Goal: Check status

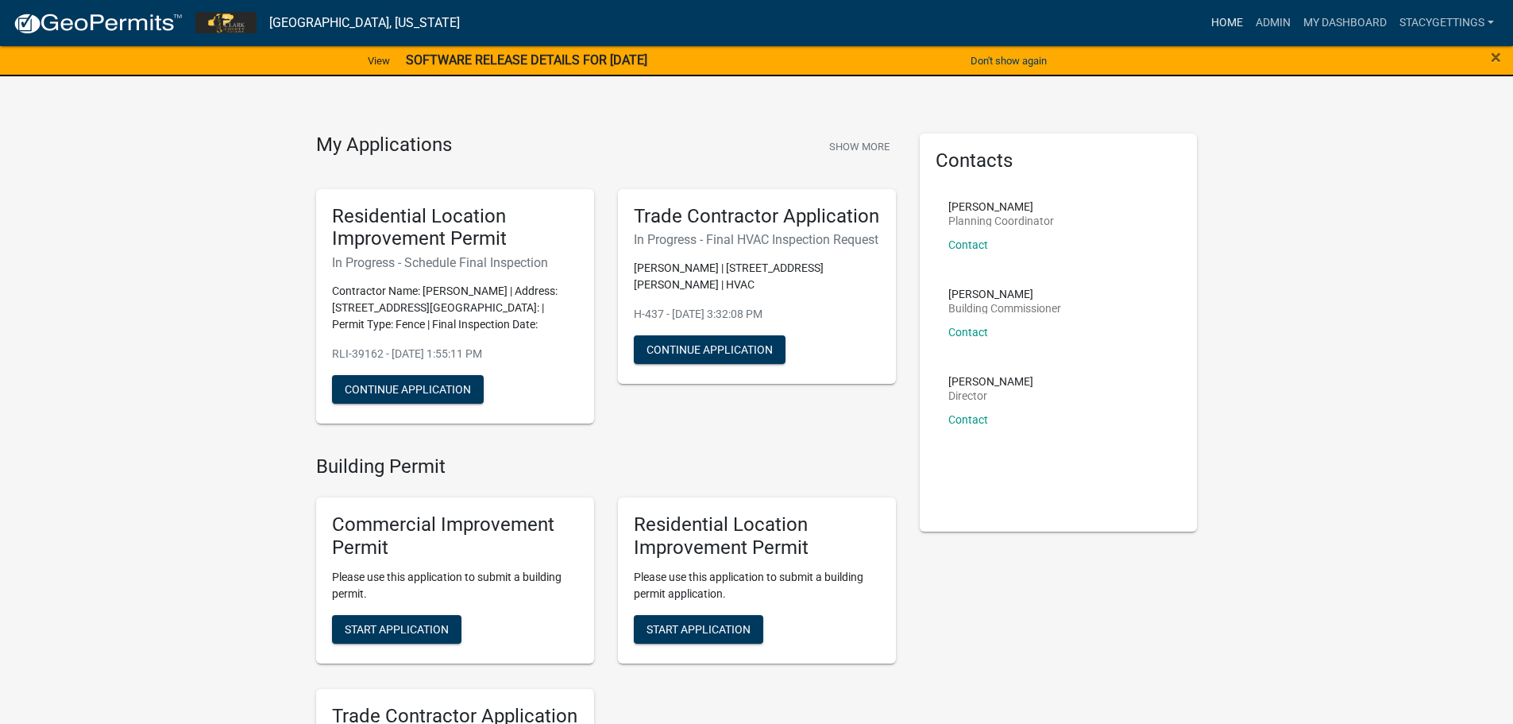
click at [1217, 23] on link "Home" at bounding box center [1227, 23] width 44 height 30
click at [1213, 28] on link "Home" at bounding box center [1227, 23] width 44 height 30
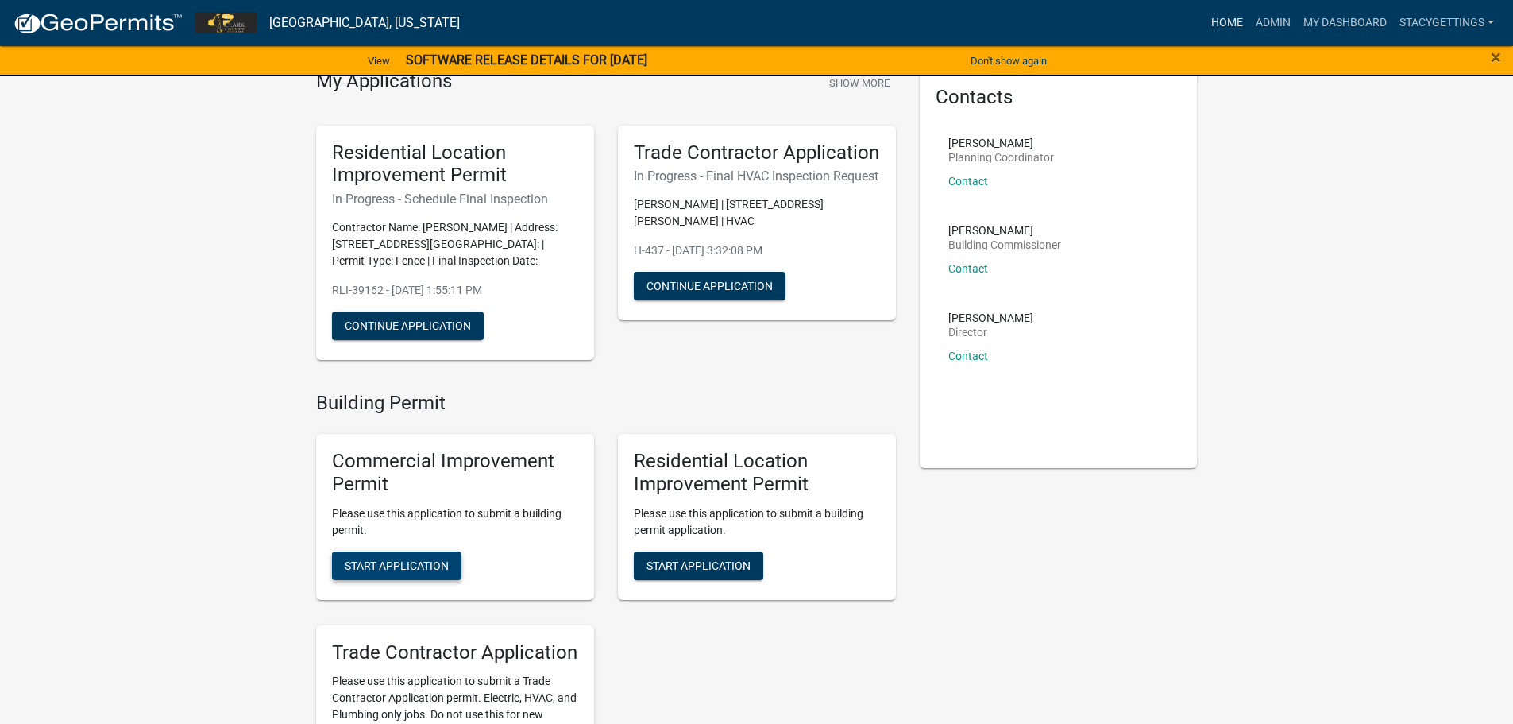
scroll to position [159, 0]
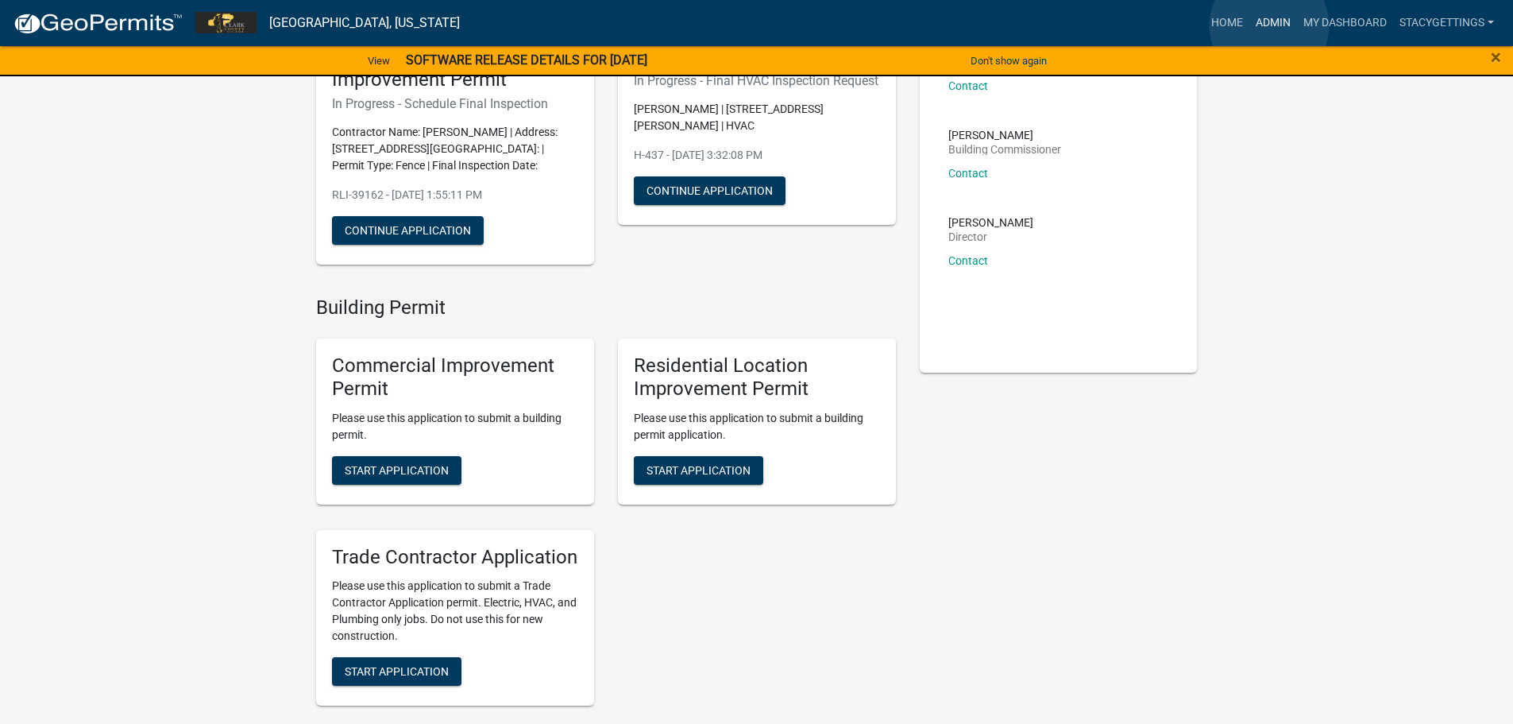
click at [1270, 25] on link "Admin" at bounding box center [1274, 23] width 48 height 30
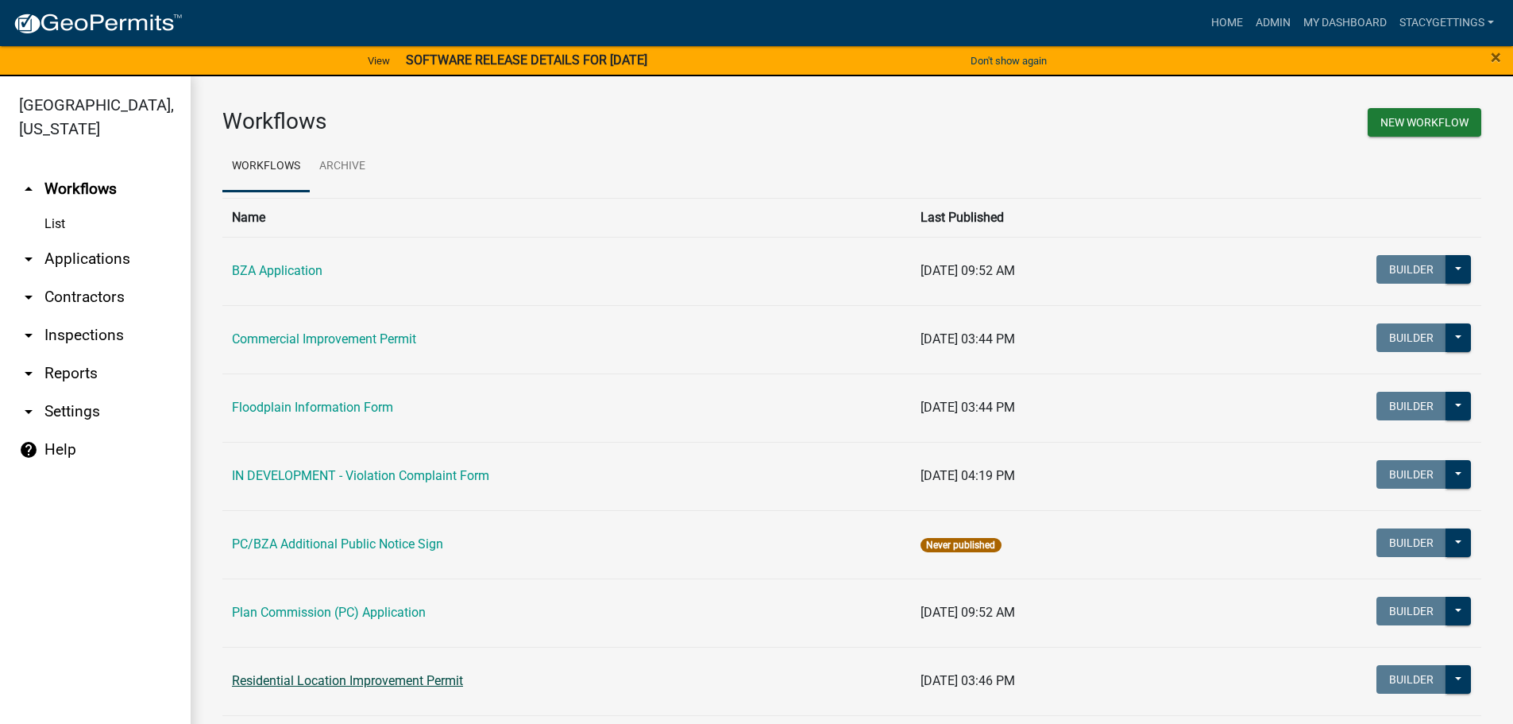
click at [331, 676] on link "Residential Location Improvement Permit" at bounding box center [347, 680] width 231 height 15
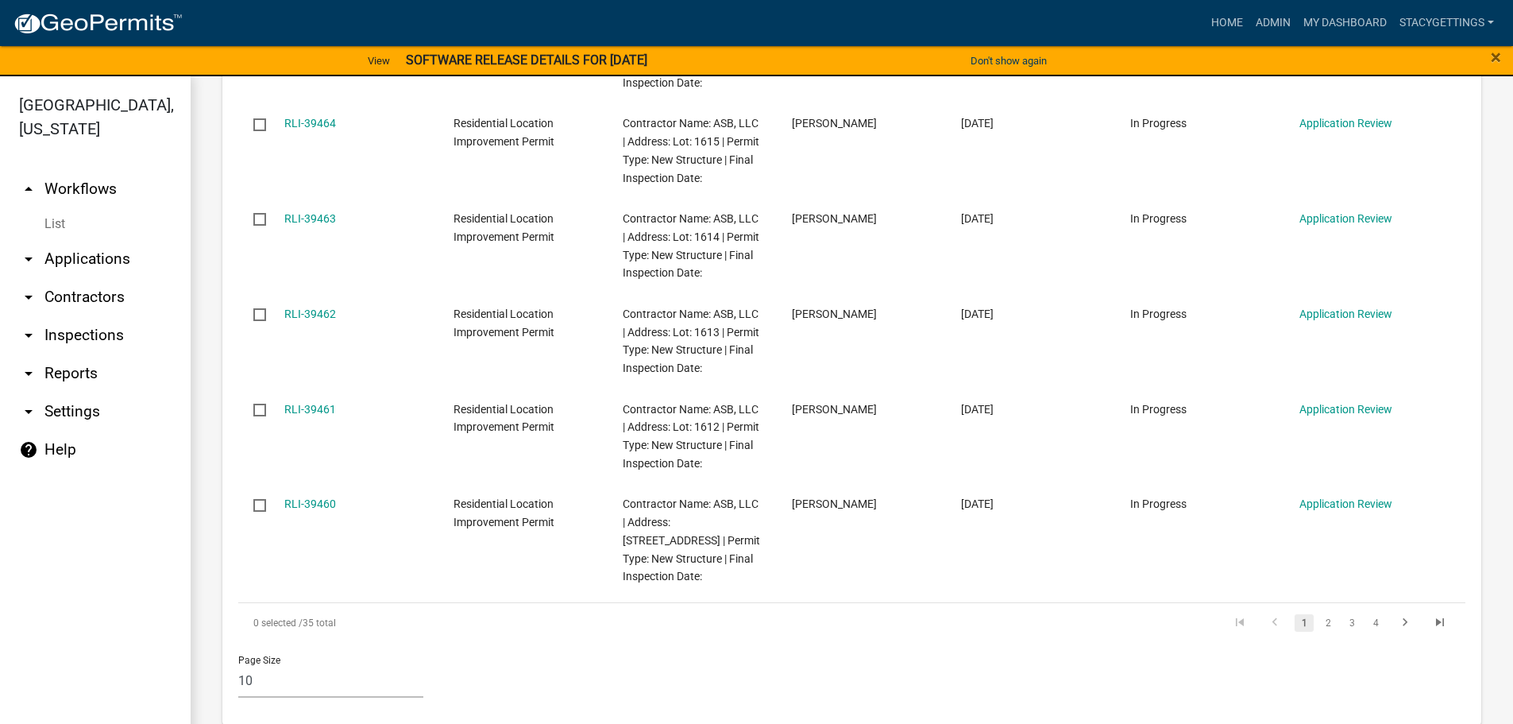
scroll to position [1351, 0]
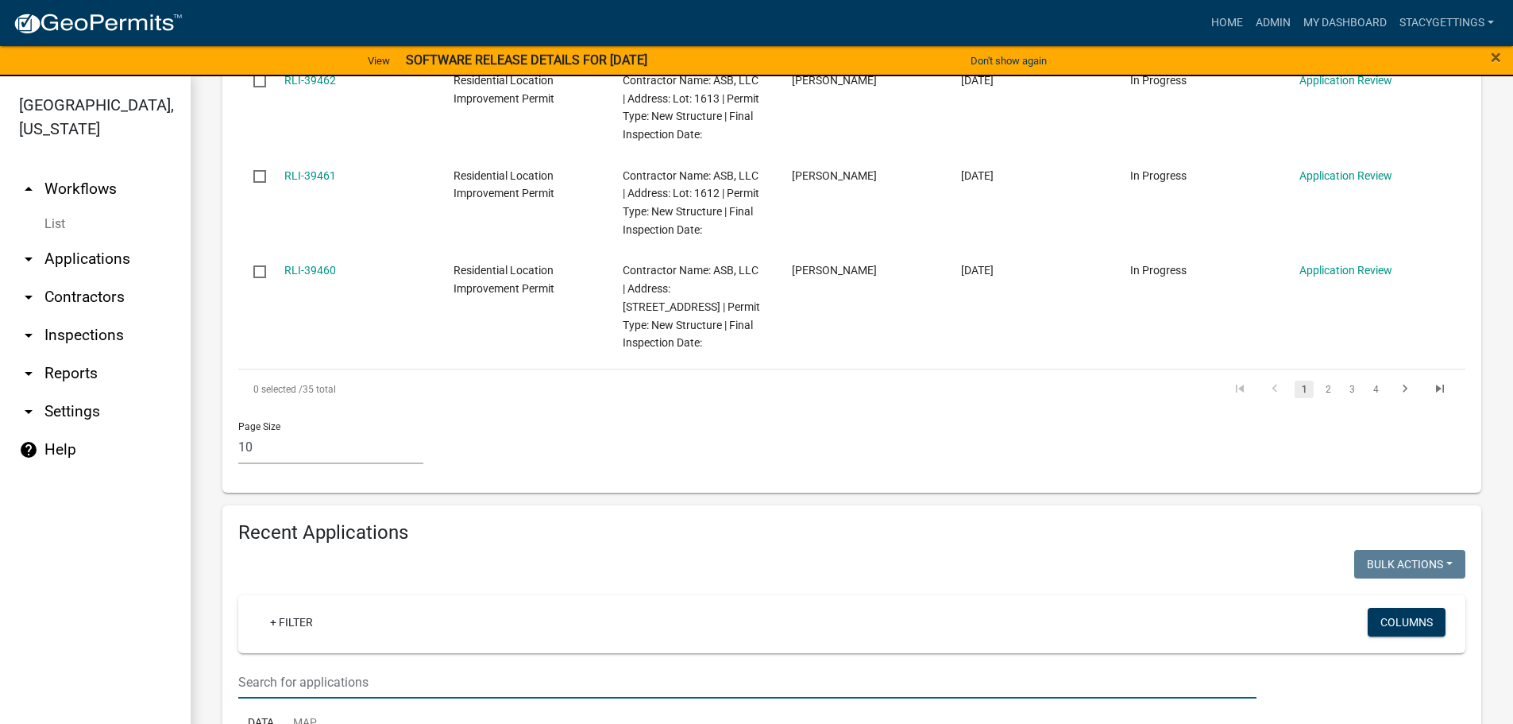
click at [309, 666] on input "text" at bounding box center [747, 682] width 1019 height 33
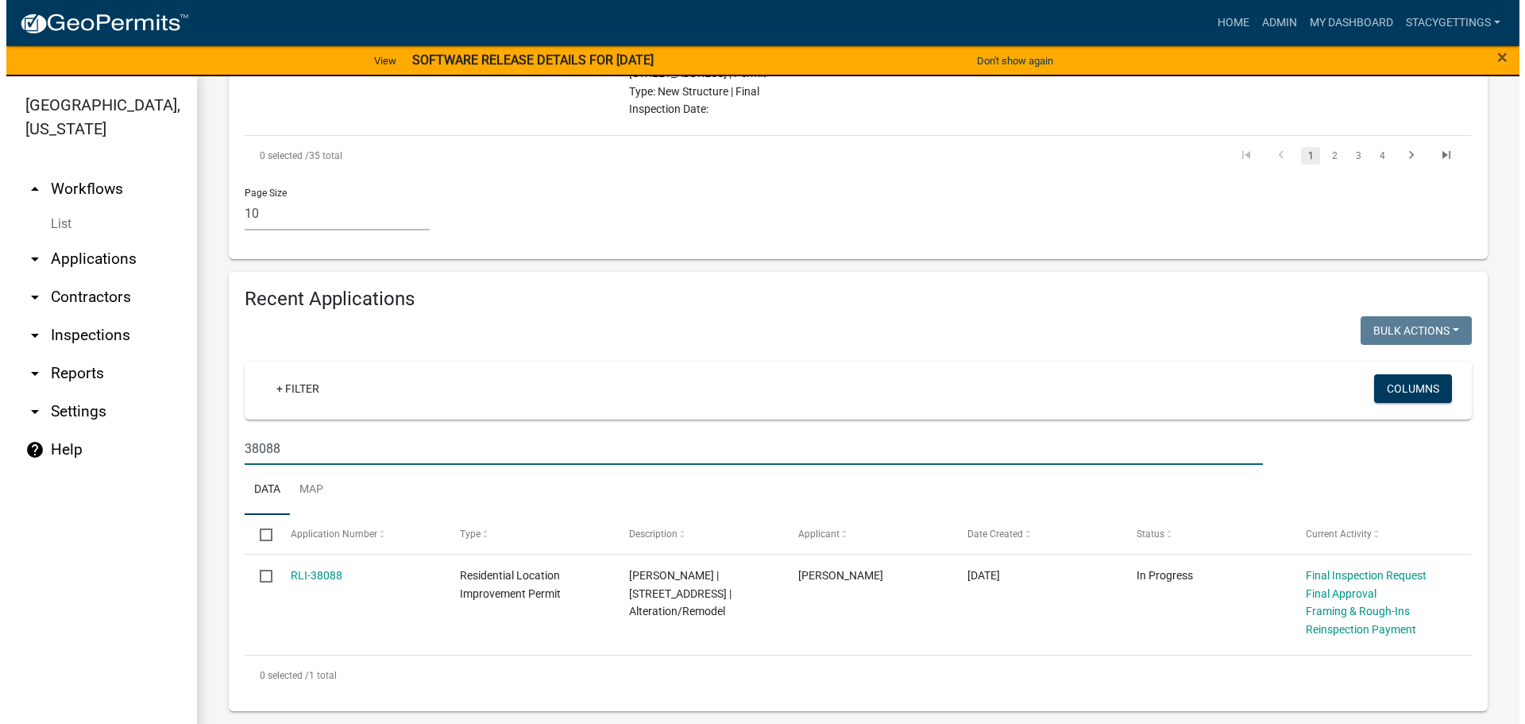
scroll to position [1548, 0]
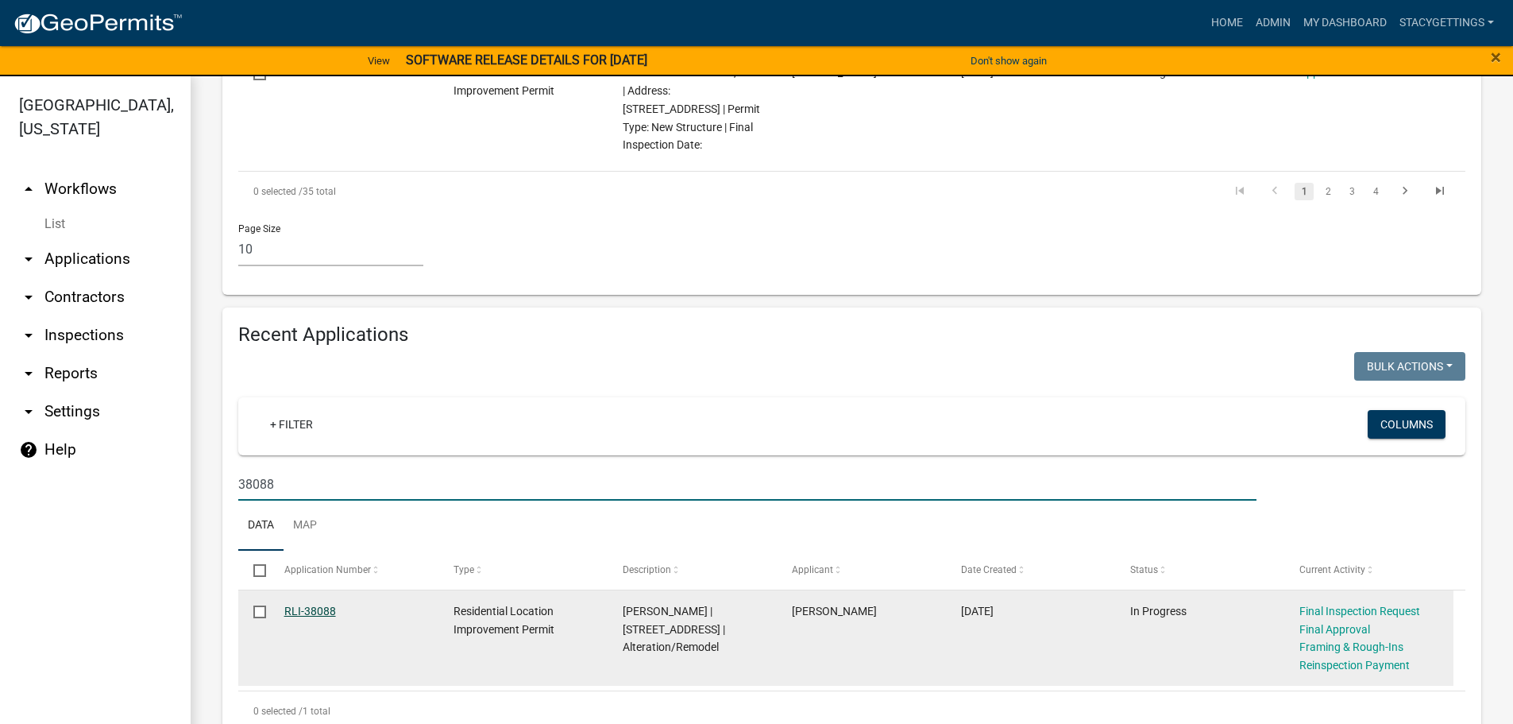
type input "38088"
click at [310, 605] on link "RLI-38088" at bounding box center [310, 611] width 52 height 13
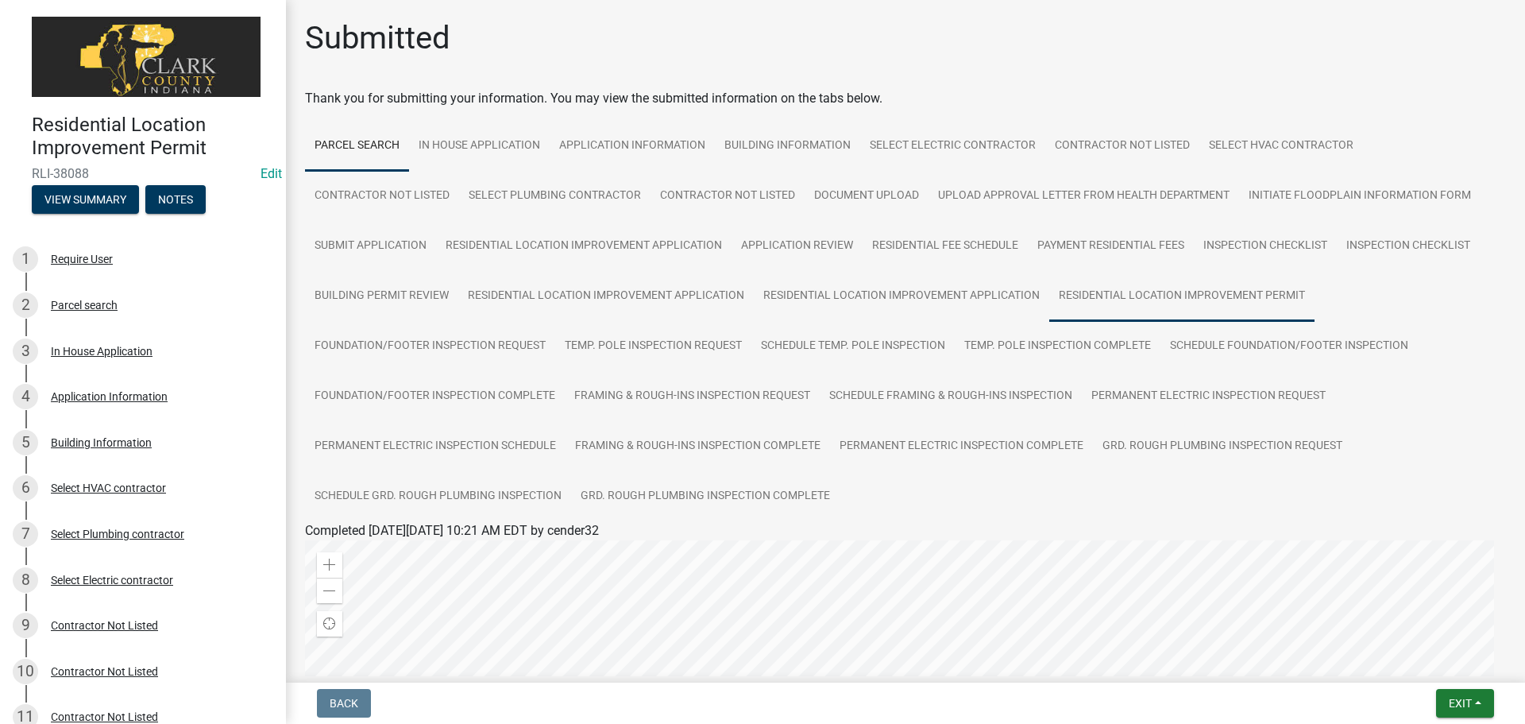
click at [1250, 289] on link "Residential Location Improvement Permit" at bounding box center [1181, 296] width 265 height 51
click at [491, 554] on link "Residential Location Improvement Permit" at bounding box center [420, 549] width 231 height 15
